Goal: Transaction & Acquisition: Purchase product/service

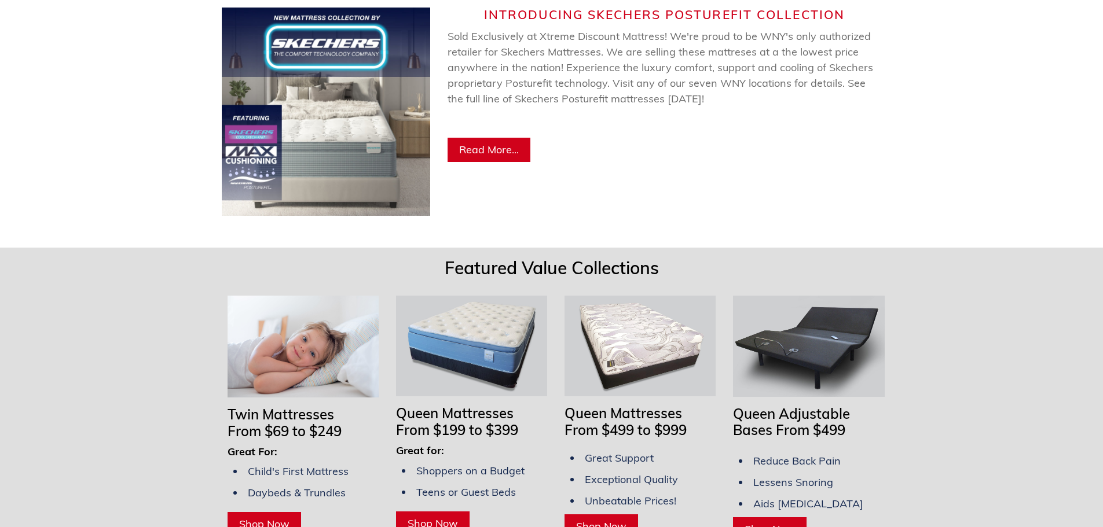
scroll to position [811, 0]
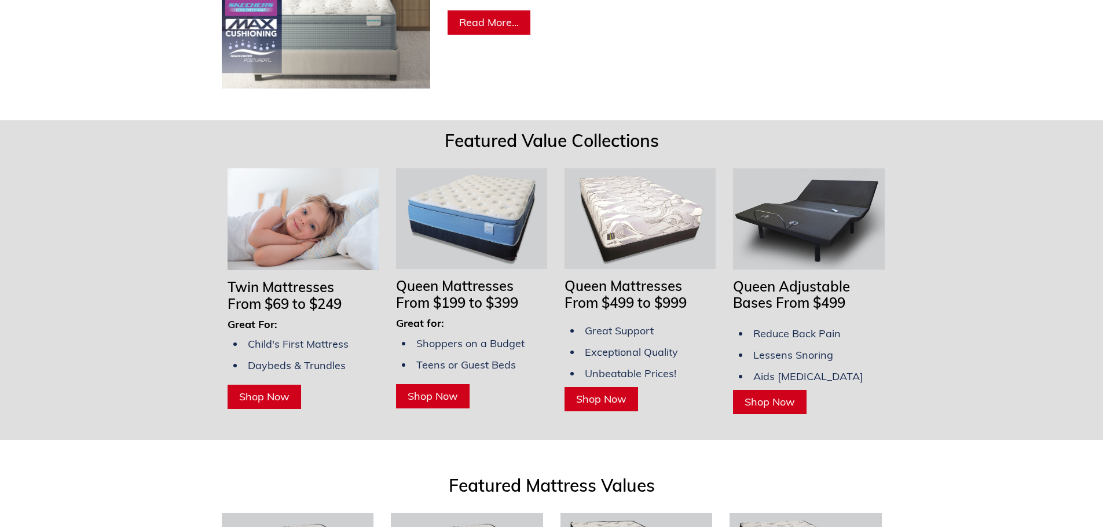
click at [258, 385] on link "Shop Now" at bounding box center [265, 397] width 74 height 24
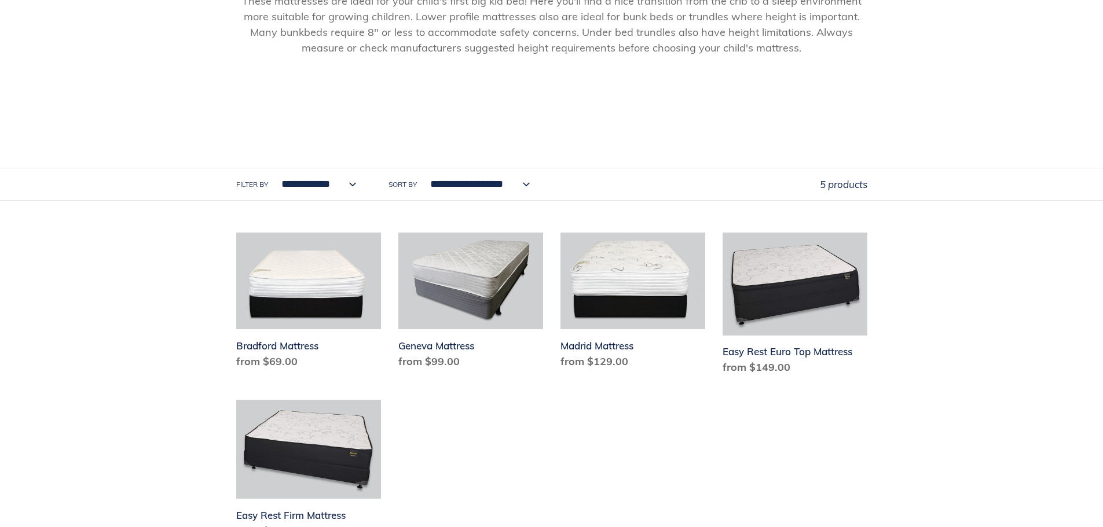
scroll to position [463, 0]
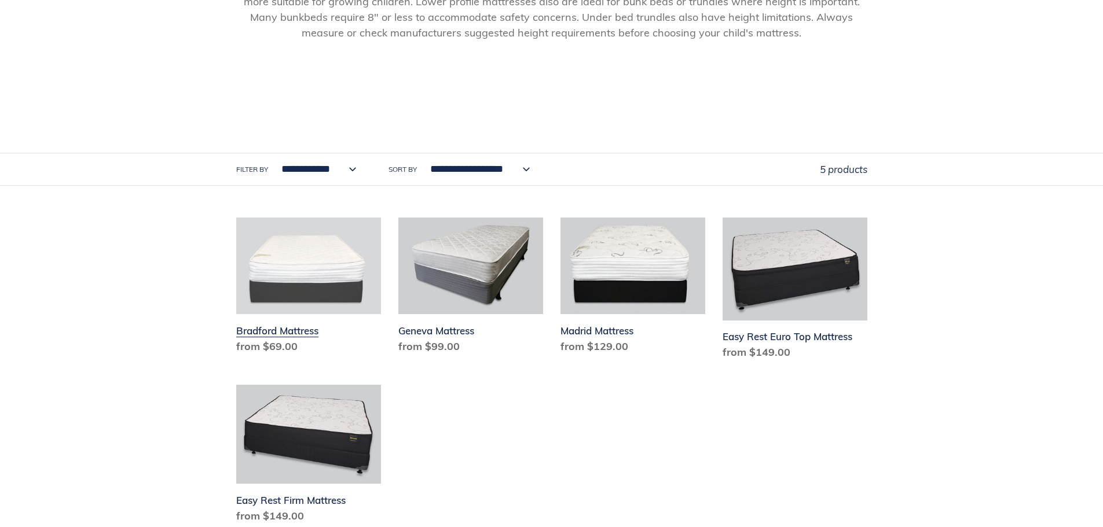
click at [293, 268] on link "Bradford Mattress" at bounding box center [308, 288] width 145 height 141
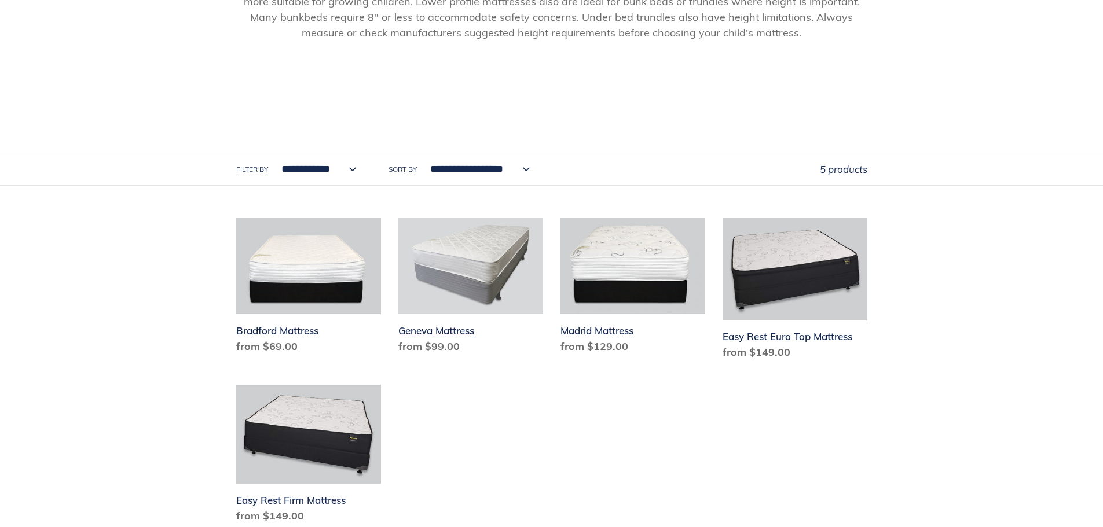
click at [490, 241] on link "Geneva Mattress" at bounding box center [470, 288] width 145 height 141
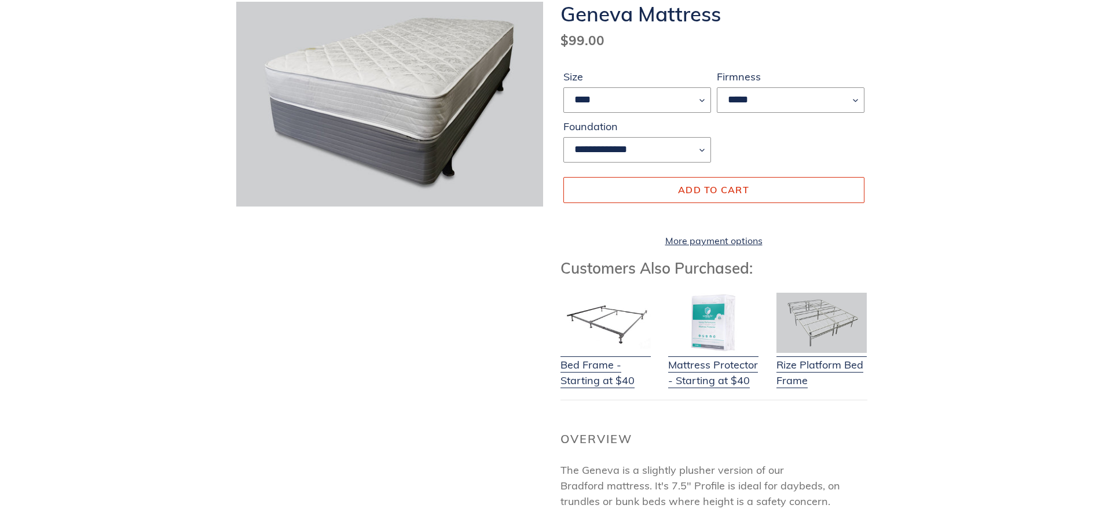
scroll to position [116, 0]
